Goal: Task Accomplishment & Management: Manage account settings

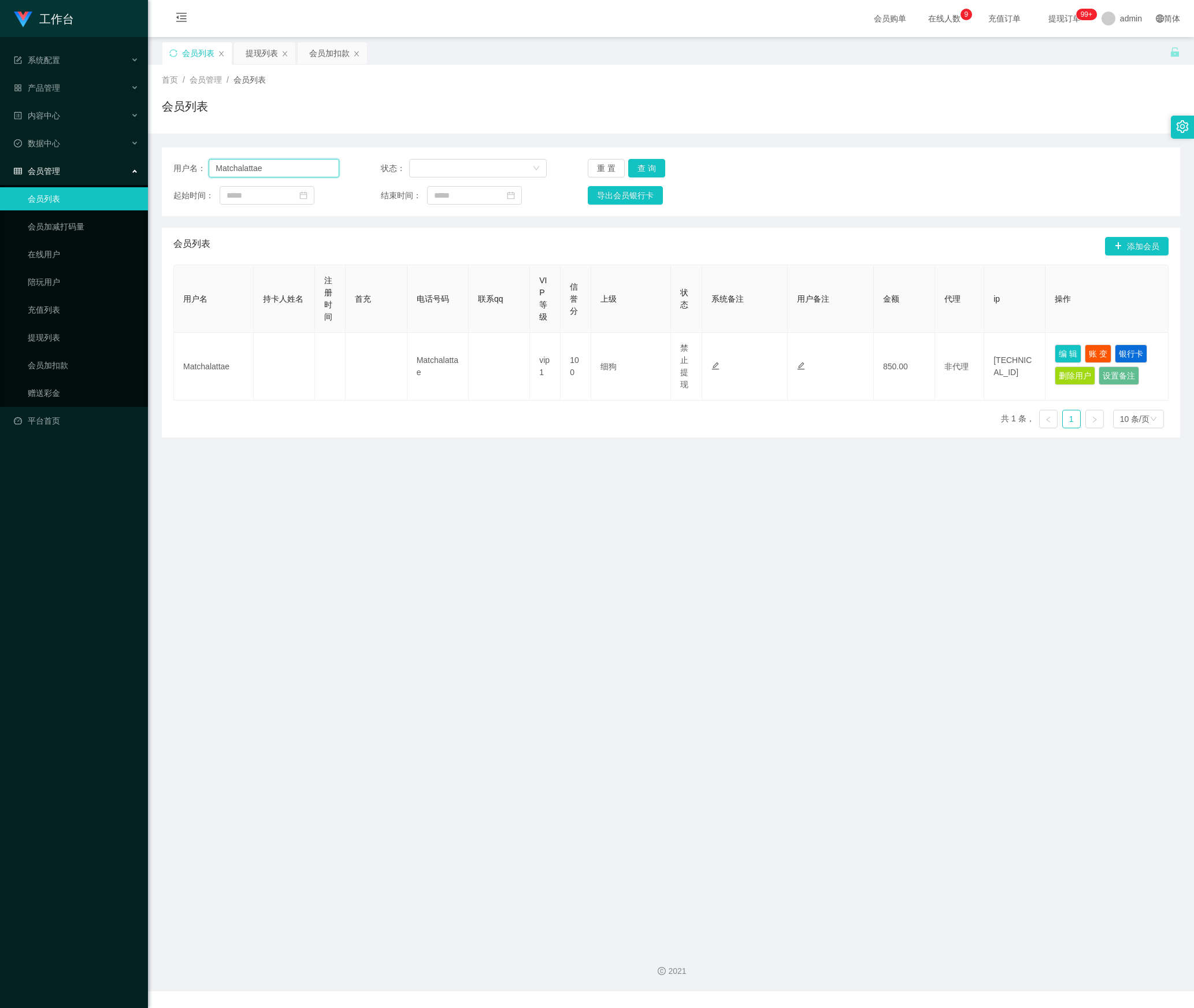
drag, startPoint x: 164, startPoint y: 168, endPoint x: 327, endPoint y: 209, distance: 168.1
click at [135, 169] on section "工作台 系统配置 产品管理 内容中心 数据中心 会员管理 会员列表 会员加减打码量 在线用户 陪玩用户 充值列表 提现列表 会员加扣款 赠送彩金 平台首页 保…" at bounding box center [597, 495] width 1194 height 991
paste input "zhanghe800"
type input "zhanghe800"
click at [649, 173] on button "查 询" at bounding box center [647, 168] width 37 height 18
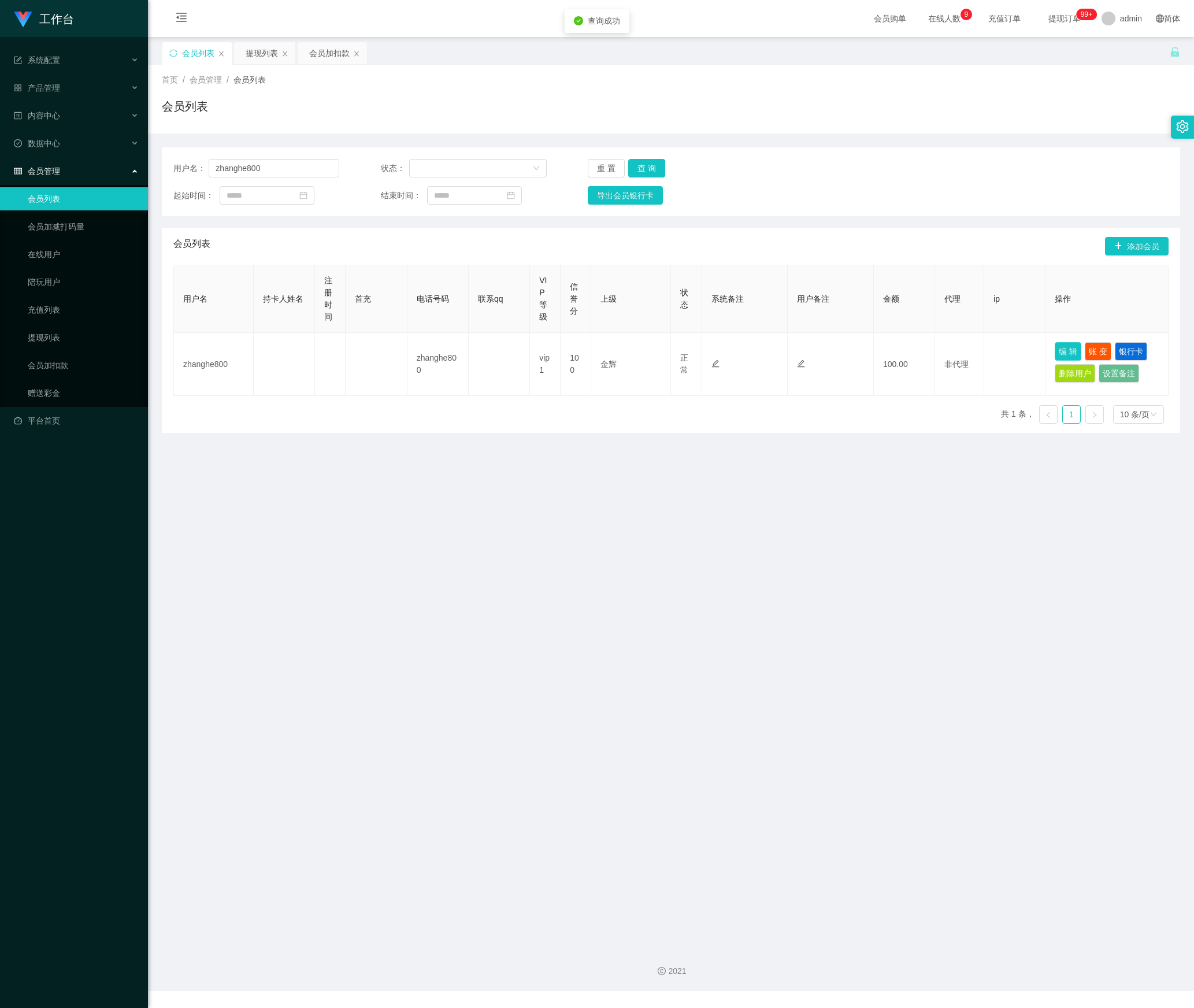
click at [1055, 355] on button "编 辑" at bounding box center [1068, 352] width 26 height 18
type input "zhanghe800"
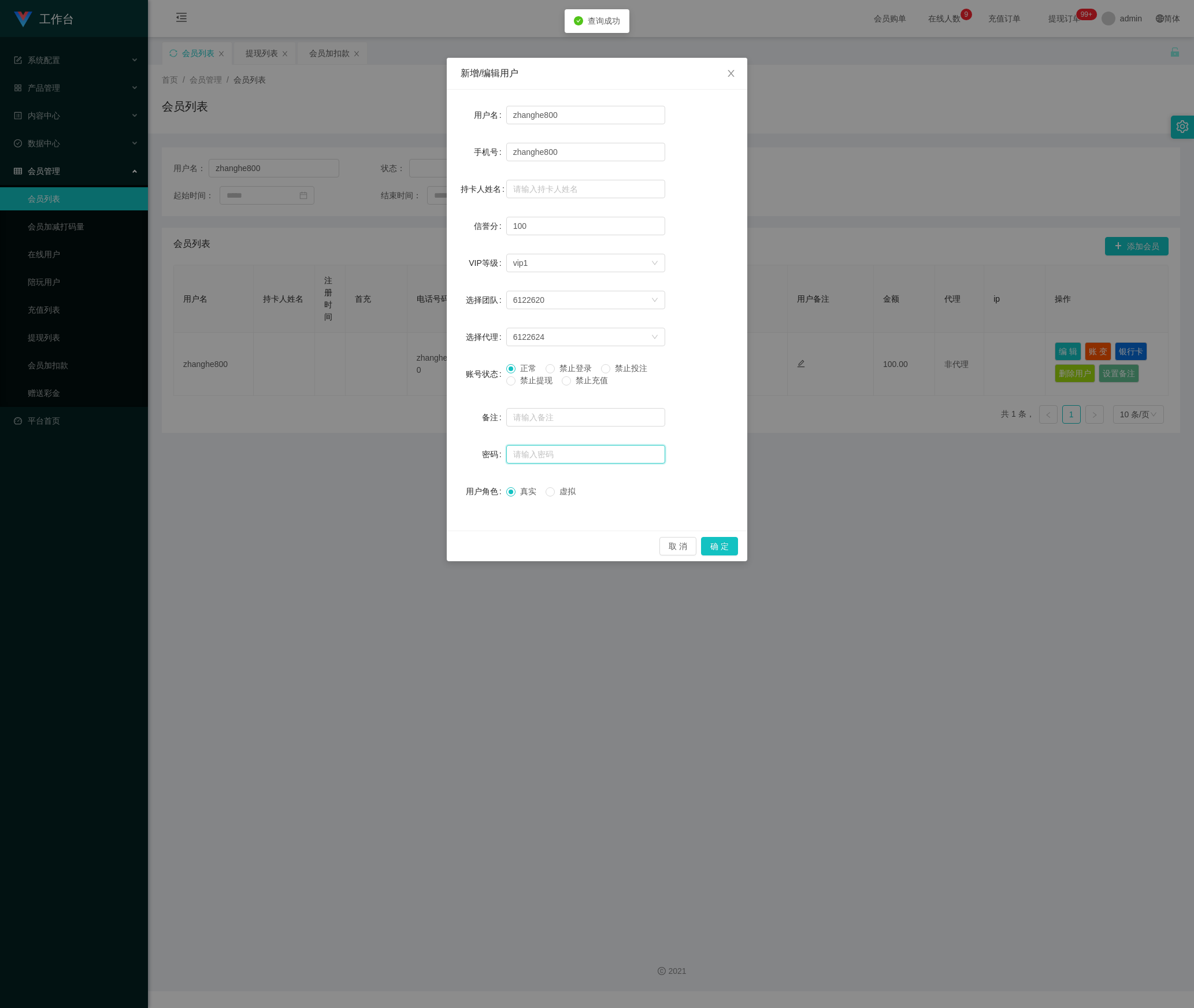
click at [577, 461] on input "text" at bounding box center [586, 454] width 159 height 18
type input "aaa123"
click at [719, 543] on button "确 定" at bounding box center [720, 546] width 37 height 18
